Goal: Find specific page/section: Find specific page/section

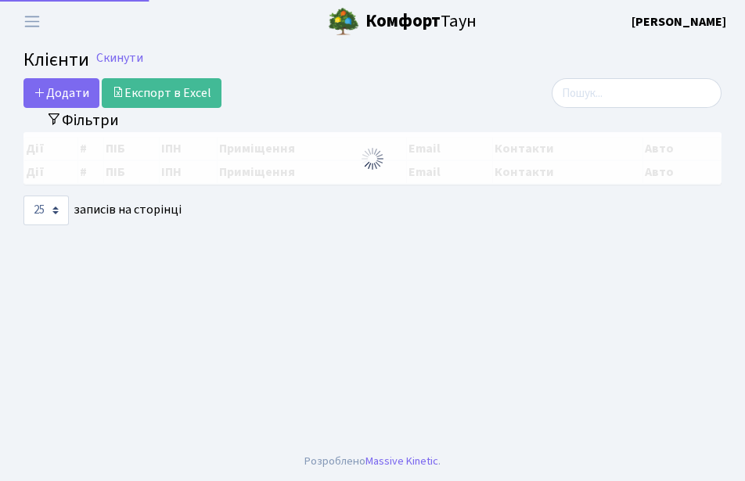
select select "25"
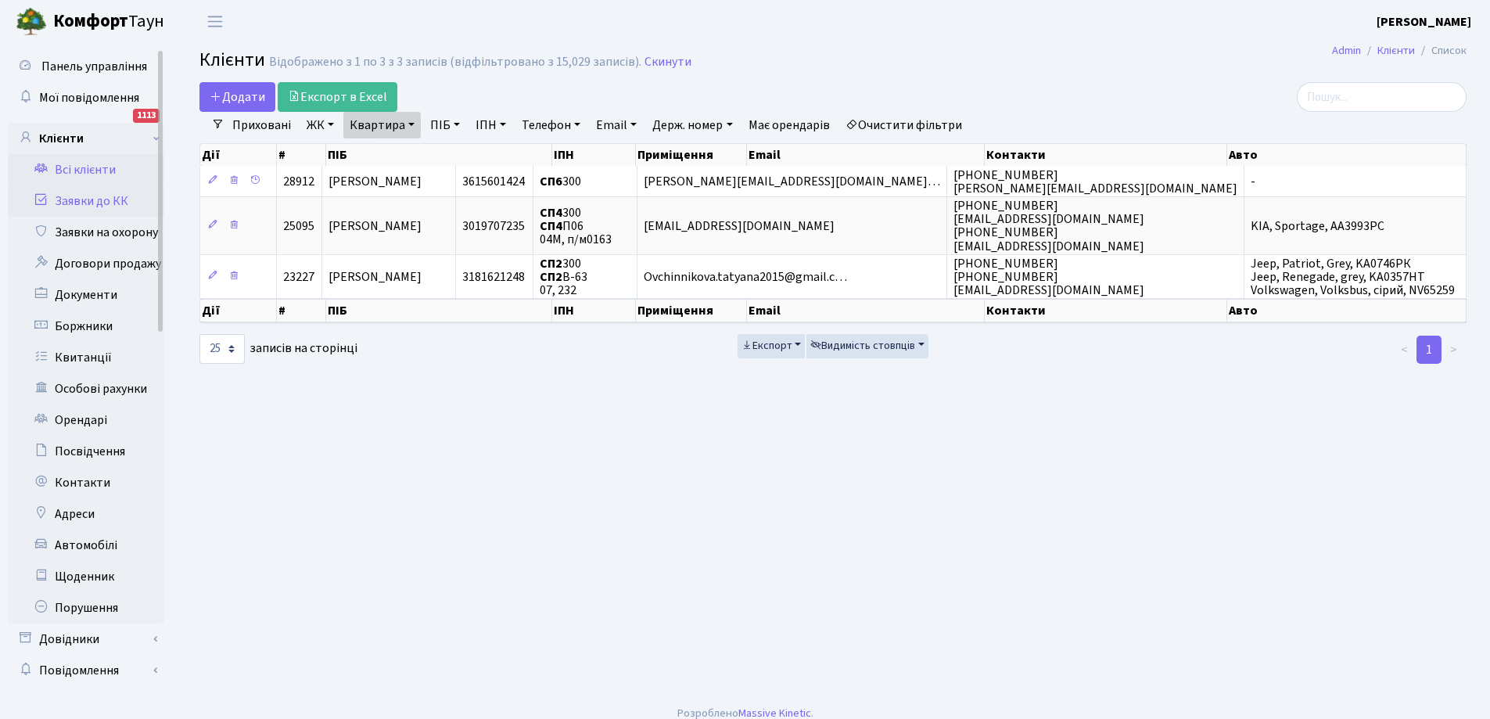
click at [89, 196] on link "Заявки до КК" at bounding box center [86, 200] width 156 height 31
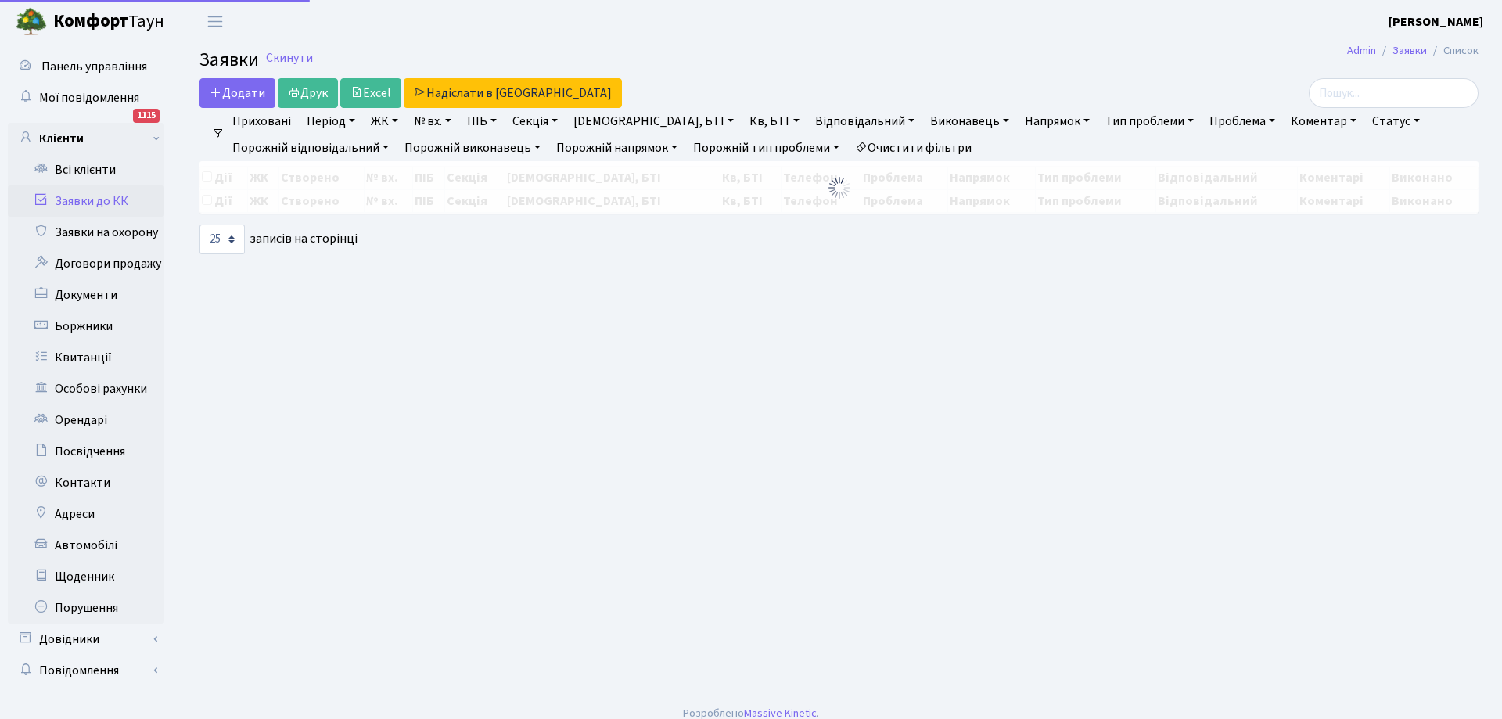
select select "25"
